Goal: Task Accomplishment & Management: Manage account settings

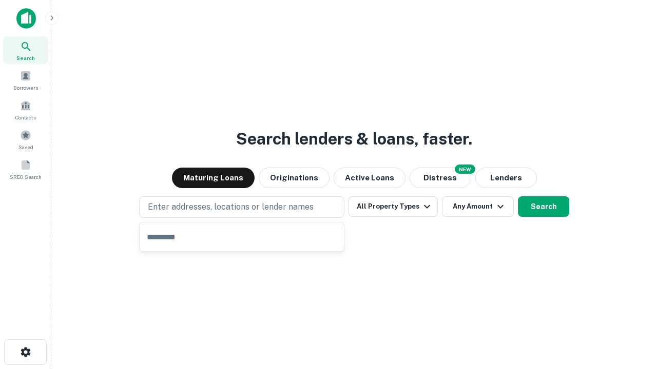
type input "**********"
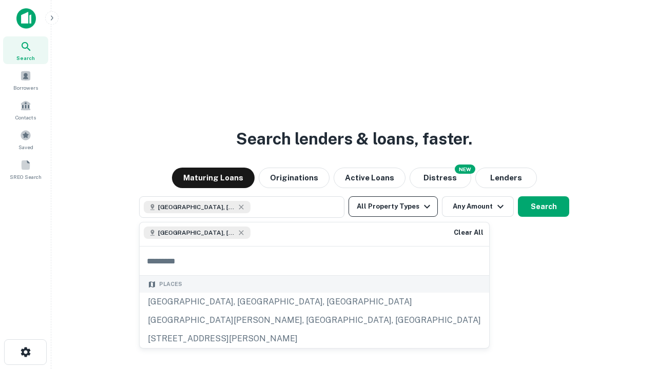
click at [393, 207] on button "All Property Types" at bounding box center [392, 207] width 89 height 21
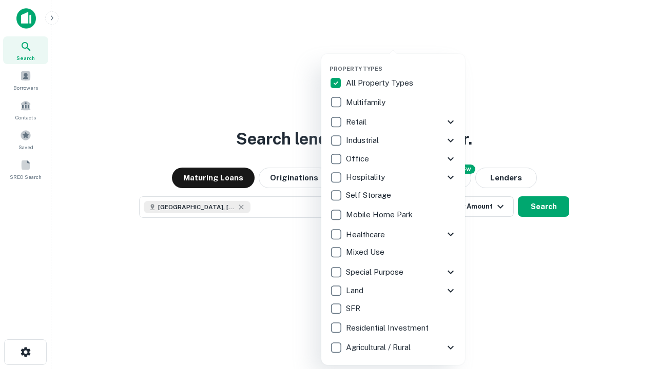
click at [401, 62] on button "button" at bounding box center [401, 62] width 144 height 1
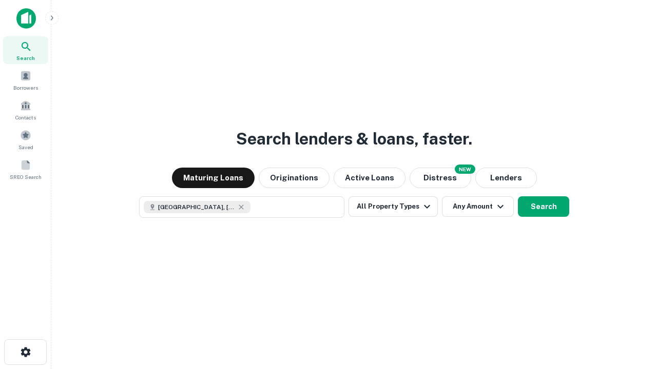
scroll to position [16, 0]
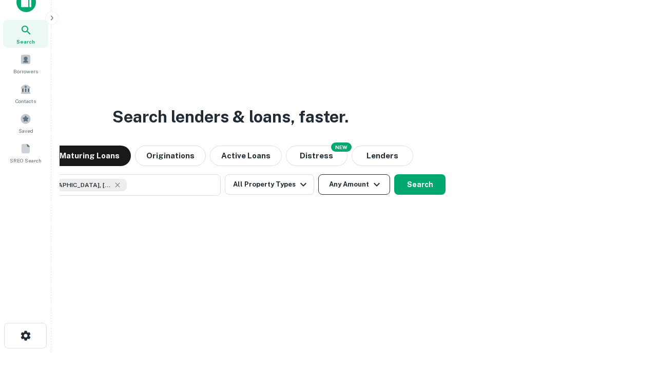
click at [318, 174] on button "Any Amount" at bounding box center [354, 184] width 72 height 21
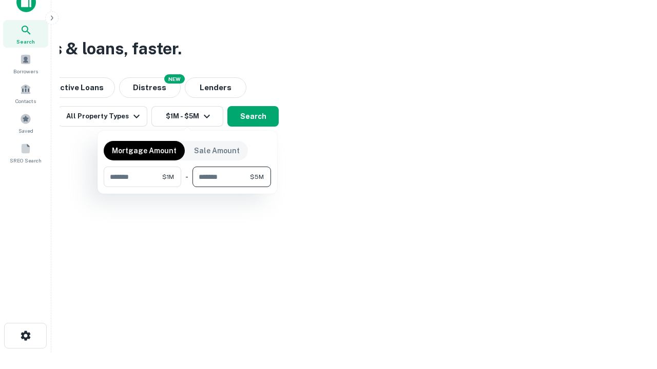
type input "*******"
click at [187, 187] on button "button" at bounding box center [187, 187] width 167 height 1
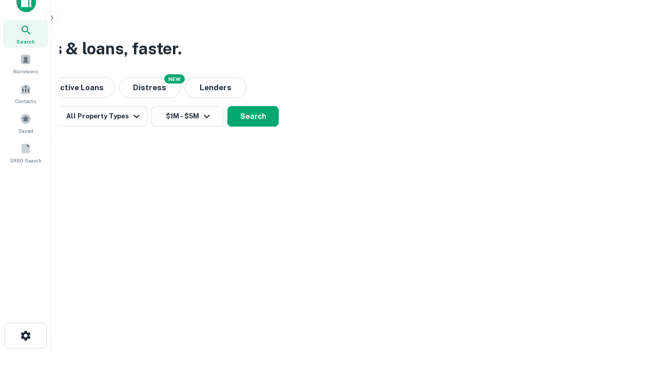
scroll to position [16, 0]
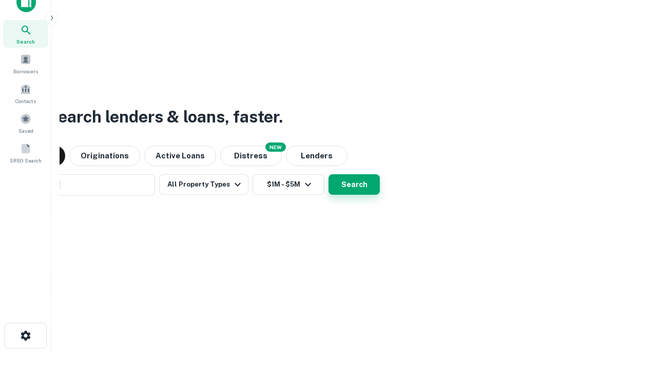
click at [328, 174] on button "Search" at bounding box center [353, 184] width 51 height 21
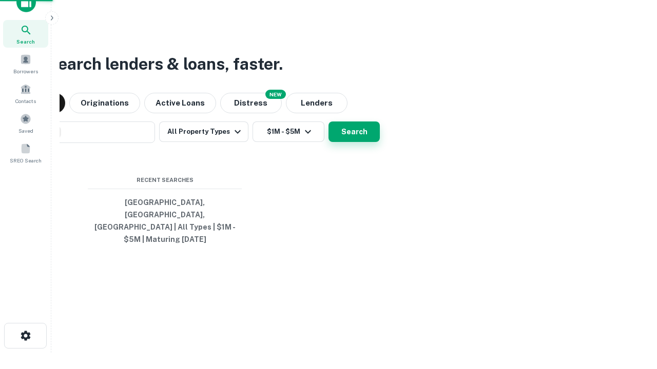
scroll to position [33, 290]
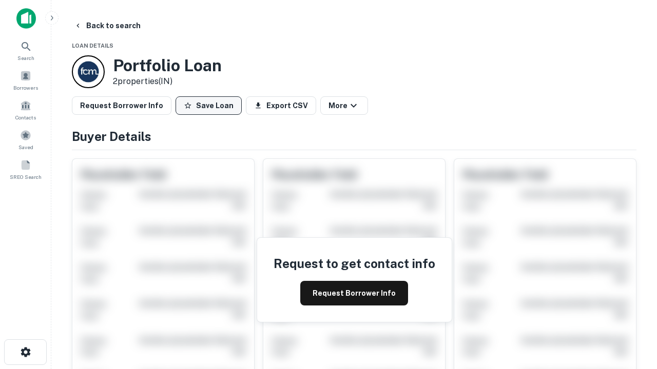
click at [208, 106] on button "Save Loan" at bounding box center [208, 105] width 66 height 18
click at [211, 106] on button "Loan Saved" at bounding box center [210, 105] width 71 height 18
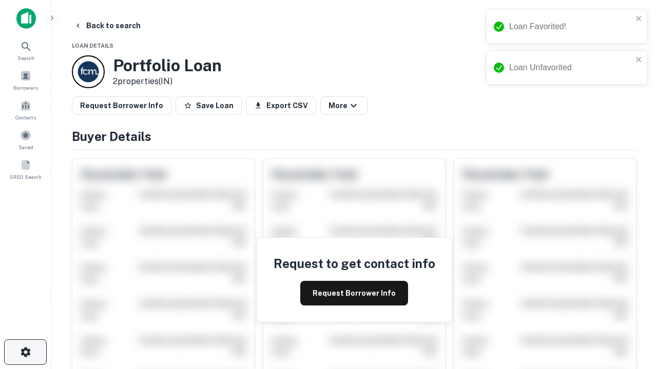
click at [25, 353] on icon "button" at bounding box center [25, 352] width 12 height 12
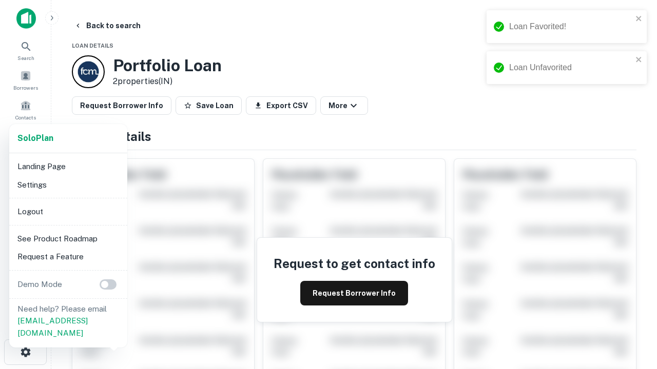
click at [68, 211] on li "Logout" at bounding box center [68, 212] width 110 height 18
